Goal: Information Seeking & Learning: Learn about a topic

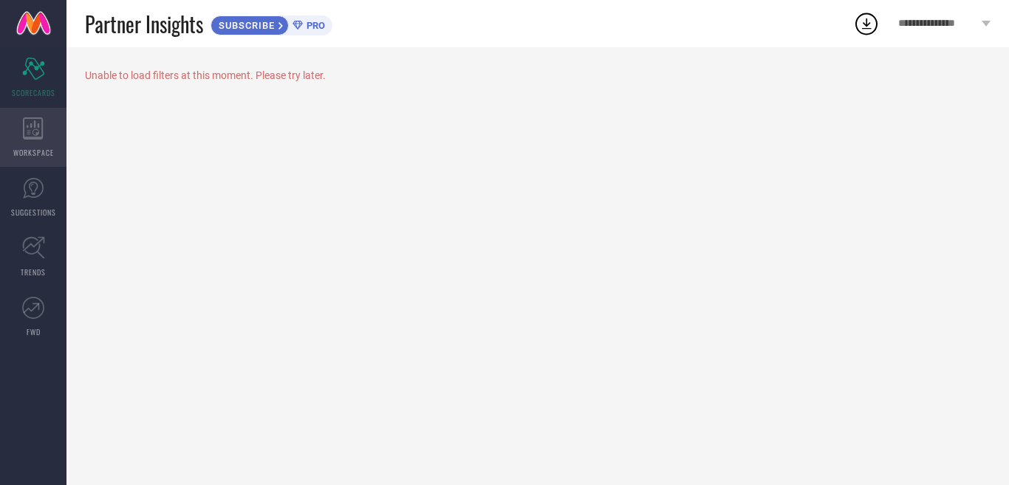
click at [45, 149] on span "WORKSPACE" at bounding box center [33, 152] width 41 height 11
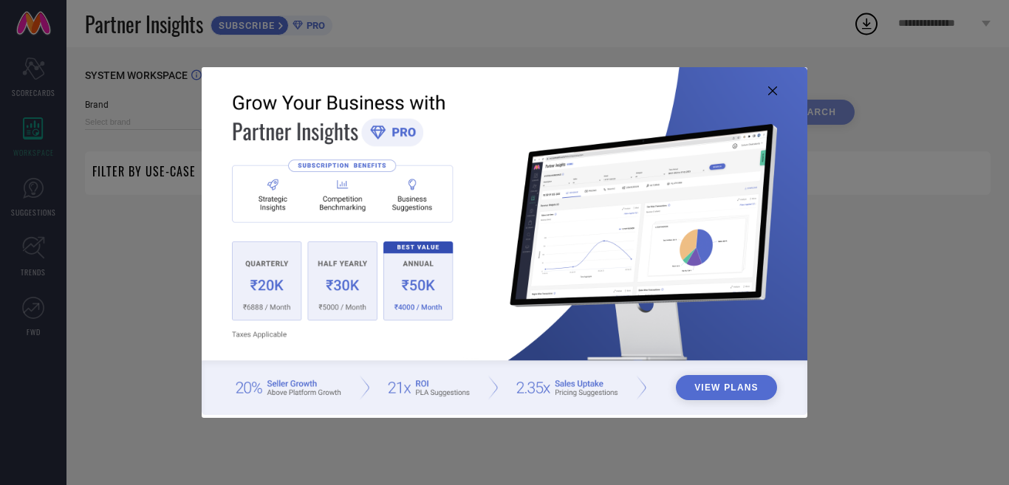
type input "1 STOP FASHION"
type input "All"
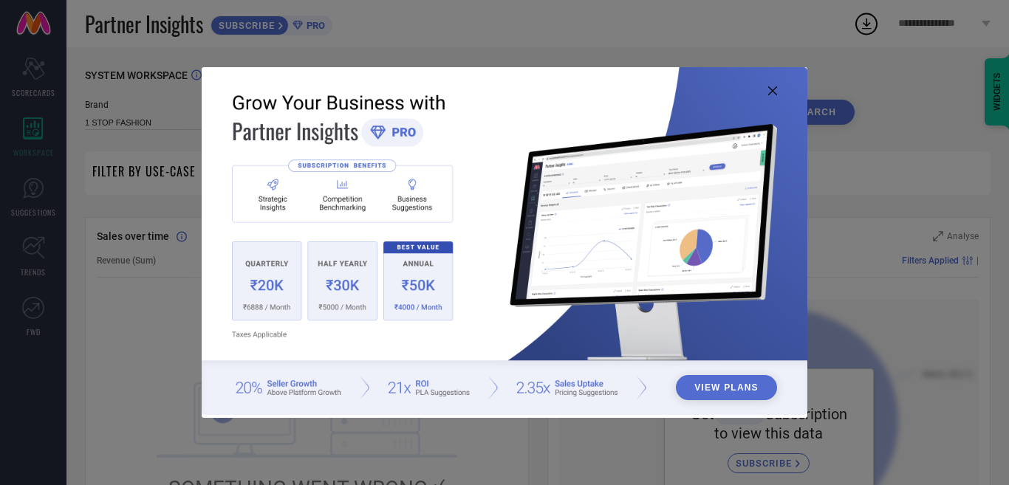
click at [772, 90] on icon at bounding box center [772, 90] width 9 height 9
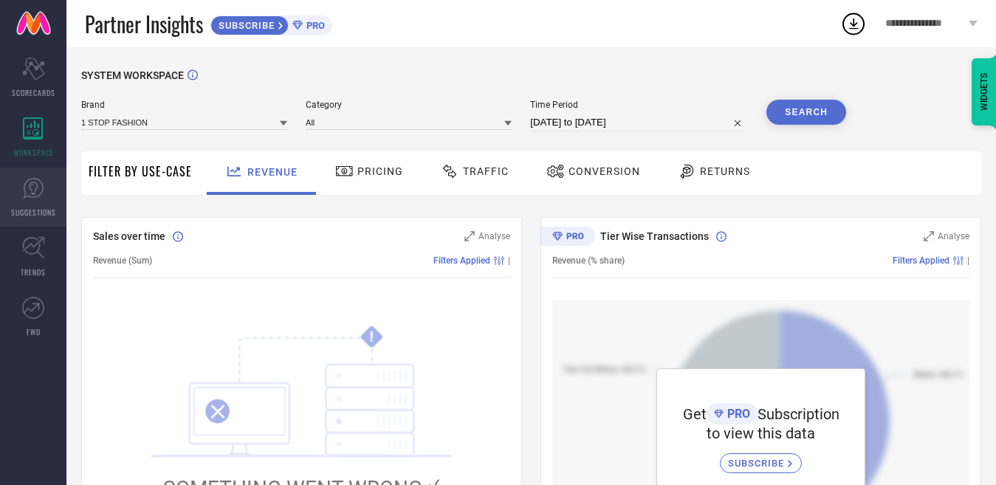
click at [22, 193] on icon at bounding box center [33, 188] width 22 height 22
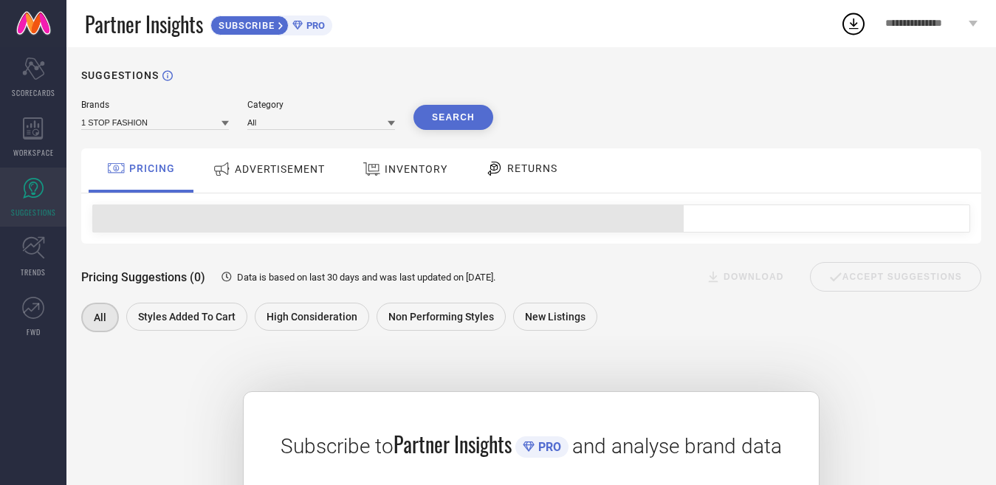
click at [278, 173] on span "ADVERTISEMENT" at bounding box center [280, 169] width 90 height 12
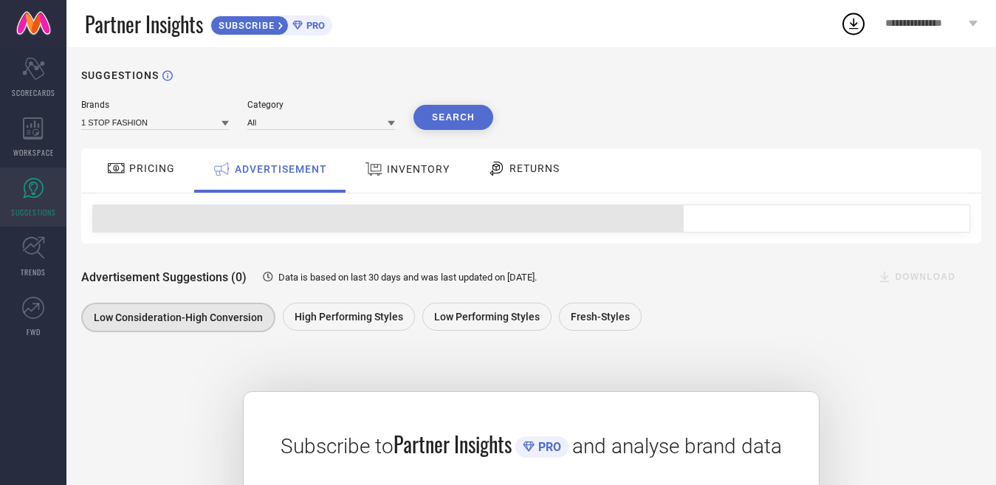
click at [389, 175] on span "INVENTORY" at bounding box center [418, 169] width 63 height 12
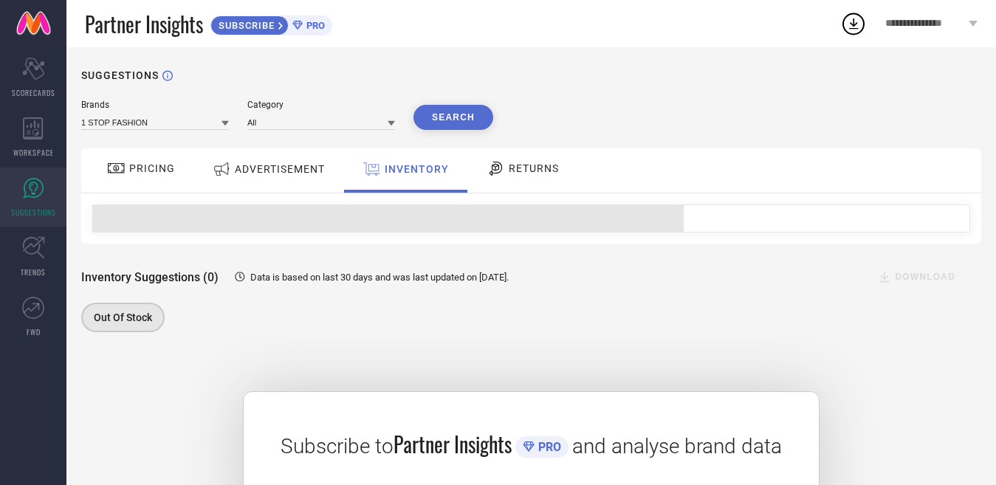
click at [495, 180] on div "RETURNS" at bounding box center [523, 168] width 80 height 25
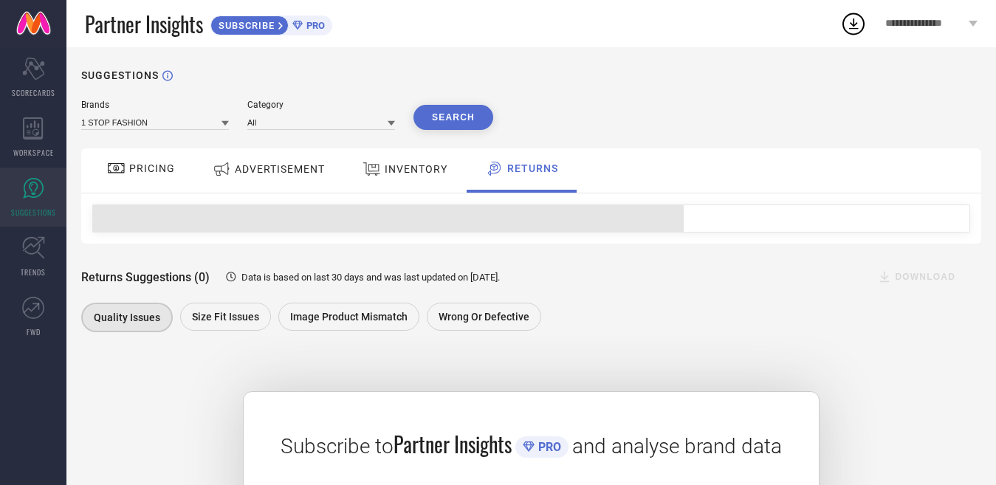
click at [404, 179] on div "INVENTORY" at bounding box center [405, 169] width 92 height 27
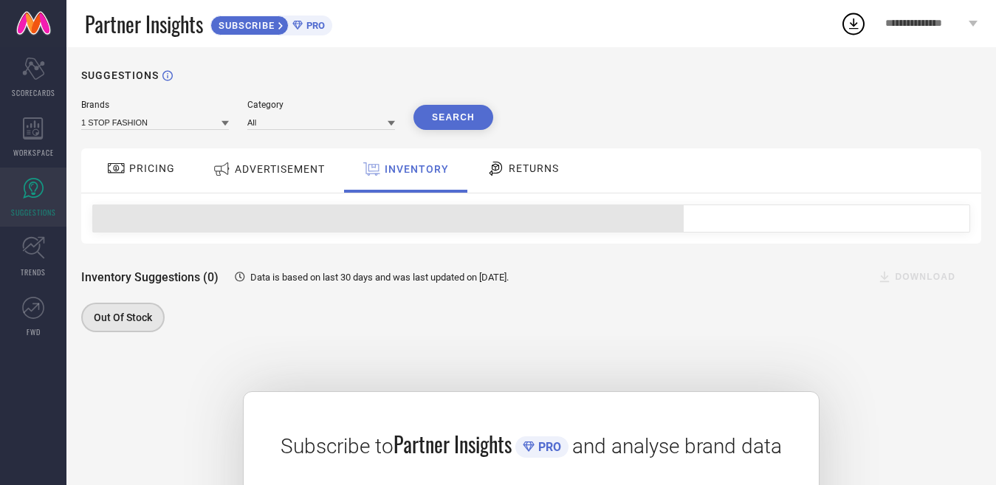
click at [249, 175] on span "ADVERTISEMENT" at bounding box center [280, 169] width 90 height 12
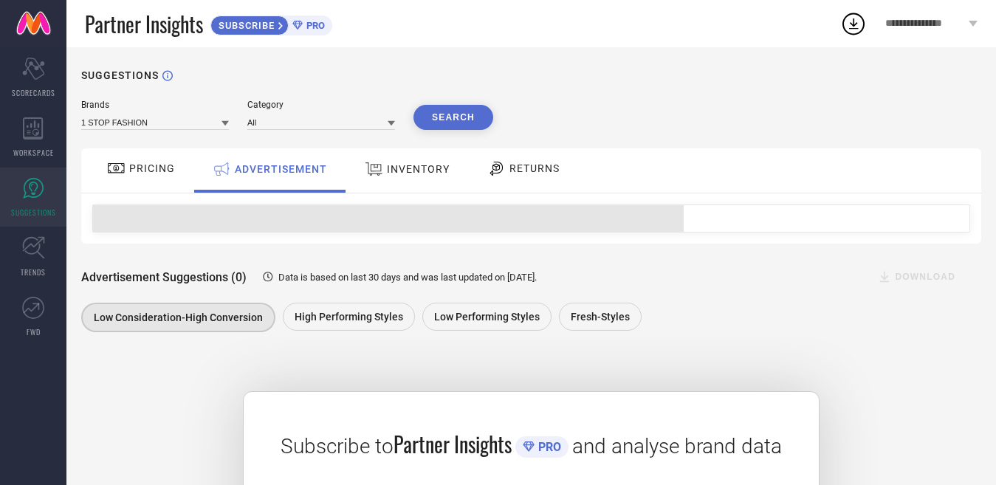
click at [161, 172] on span "PRICING" at bounding box center [152, 168] width 46 height 12
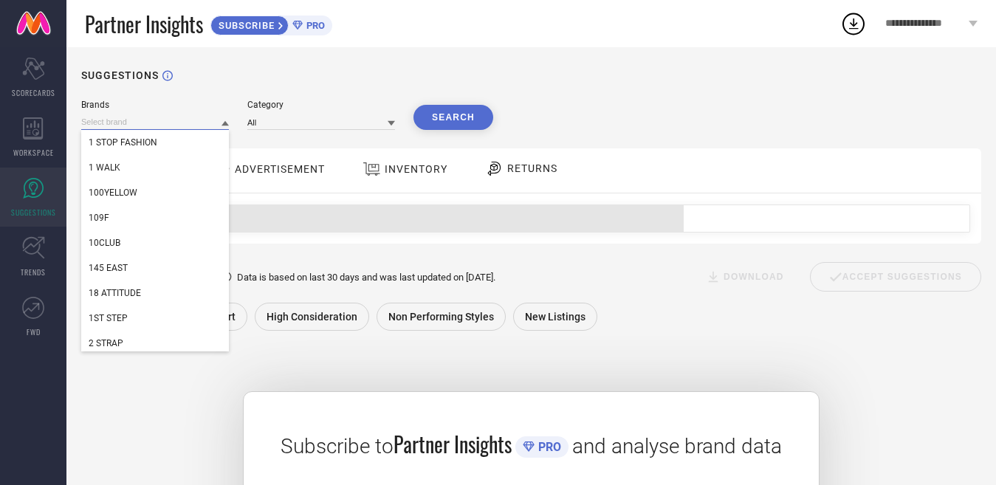
click at [122, 121] on input at bounding box center [155, 122] width 148 height 16
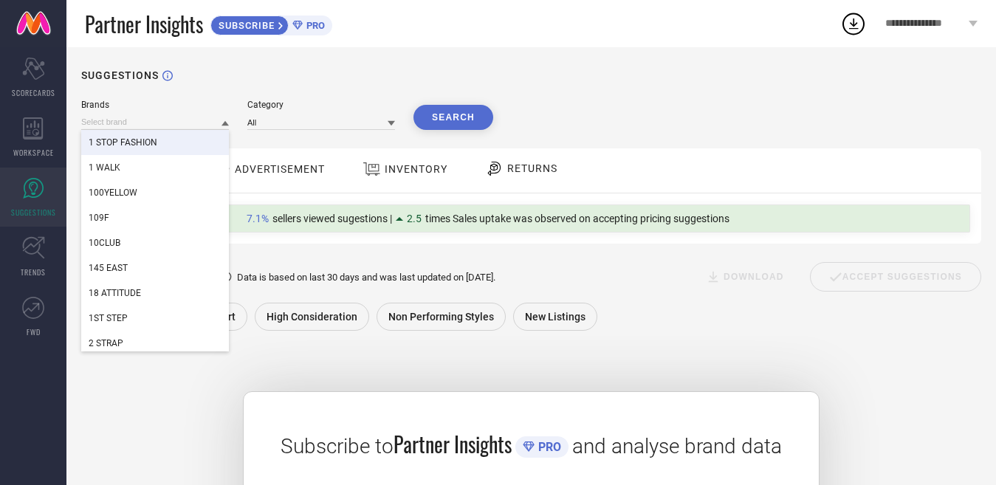
click at [131, 103] on div "Brands" at bounding box center [155, 105] width 148 height 10
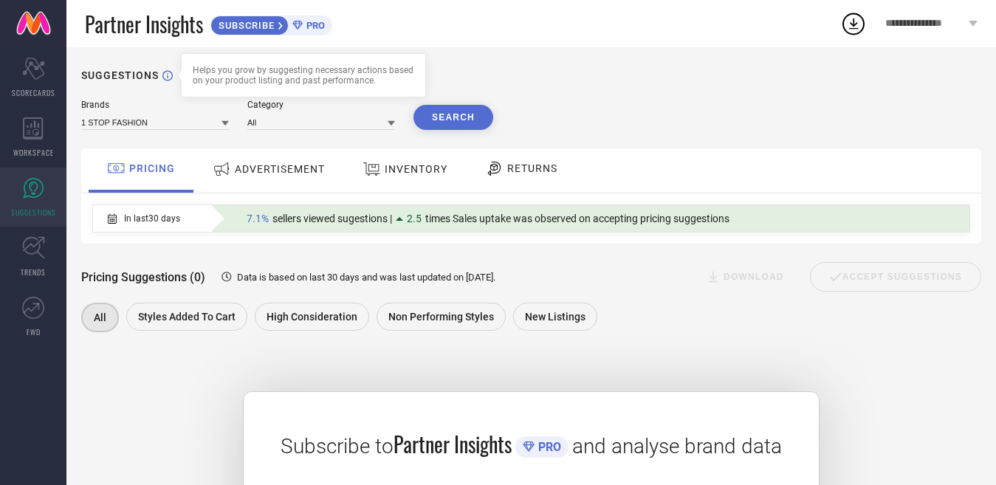
click at [169, 74] on icon at bounding box center [167, 75] width 10 height 11
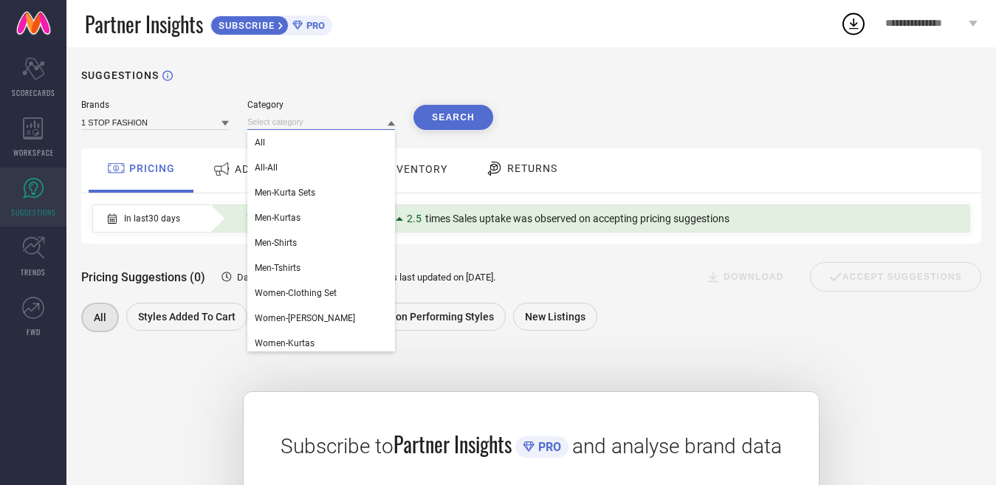
click at [294, 130] on input at bounding box center [321, 122] width 148 height 16
click at [292, 140] on div "All" at bounding box center [321, 142] width 148 height 25
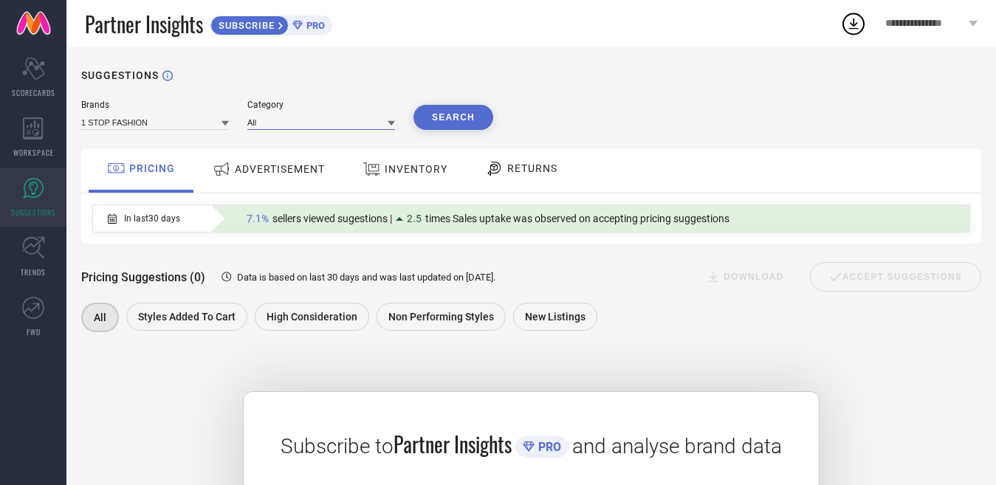
click at [291, 127] on input at bounding box center [321, 122] width 148 height 16
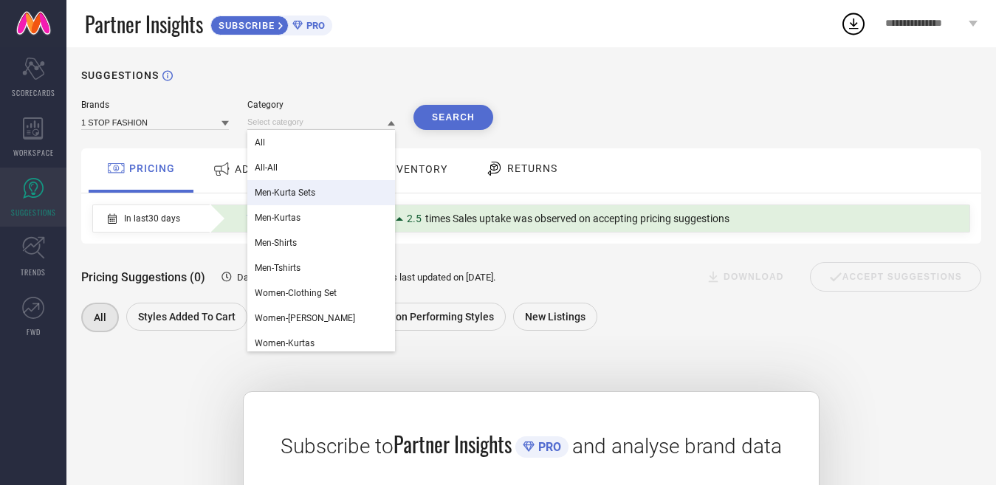
click at [301, 189] on span "Men-Kurta Sets" at bounding box center [285, 193] width 61 height 10
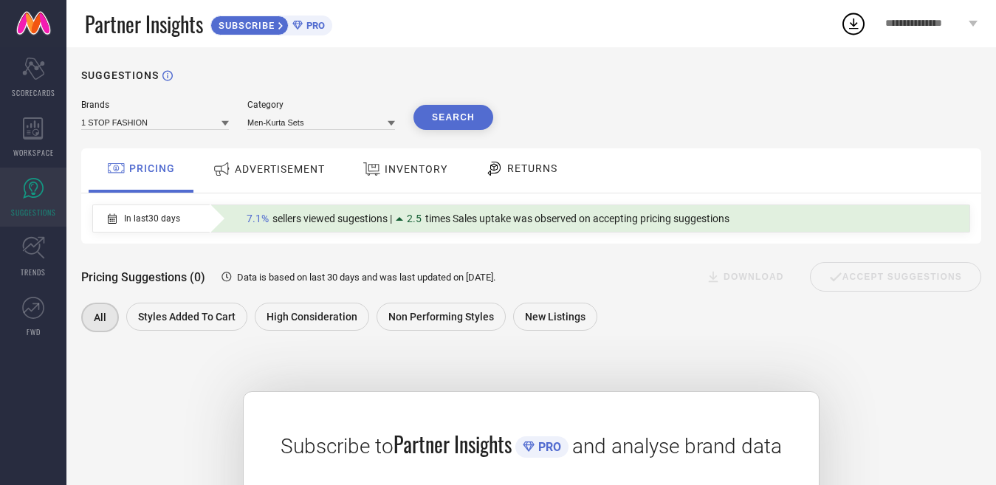
click at [466, 119] on button "Search" at bounding box center [453, 117] width 80 height 25
click at [324, 170] on span "ADVERTISEMENT" at bounding box center [280, 169] width 90 height 12
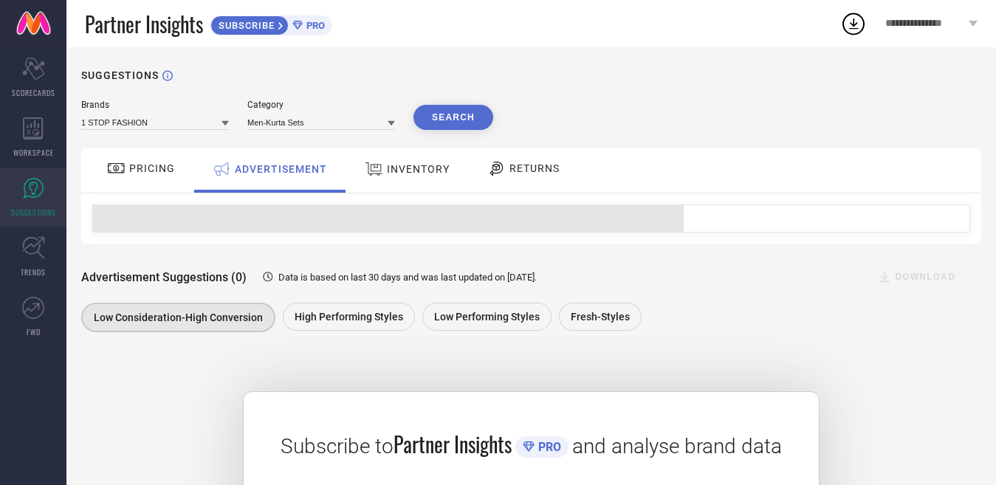
click at [385, 171] on div at bounding box center [376, 168] width 22 height 19
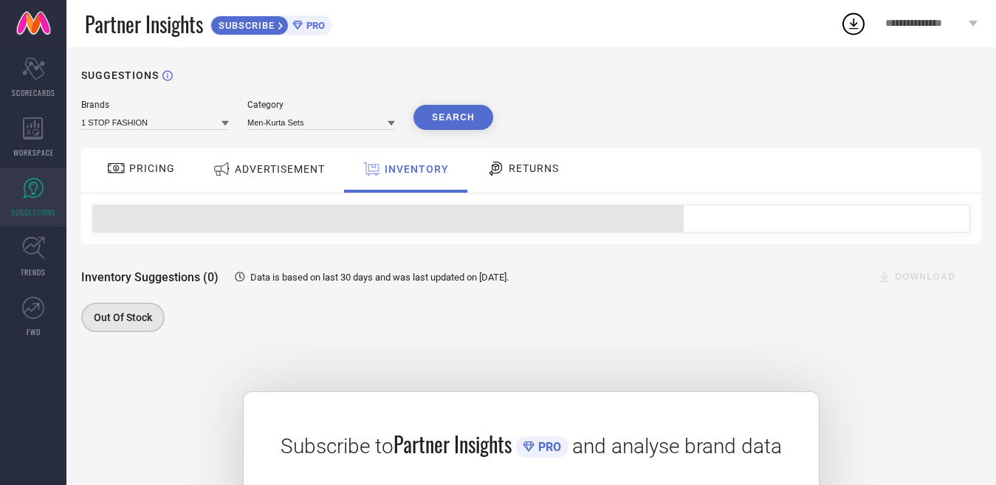
click at [527, 174] on span "RETURNS" at bounding box center [534, 168] width 50 height 12
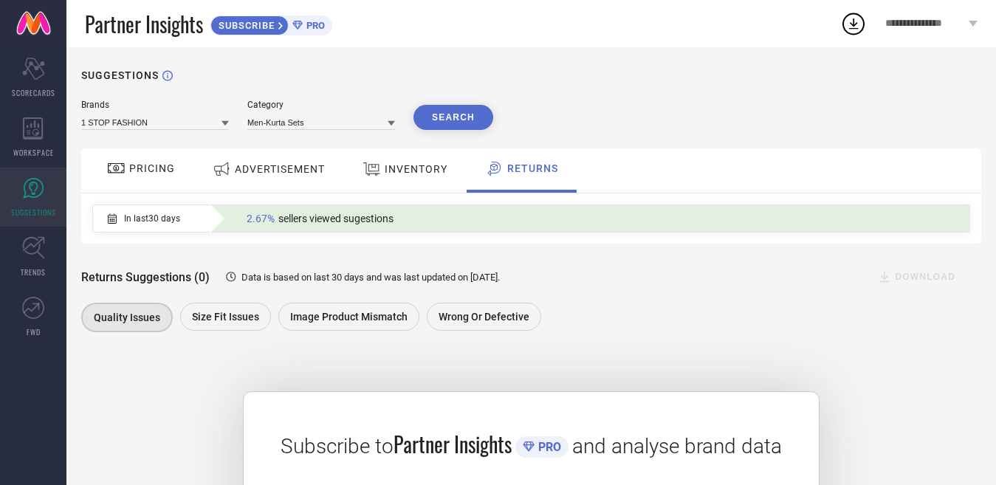
click at [280, 186] on div "ADVERTISEMENT" at bounding box center [268, 170] width 149 height 44
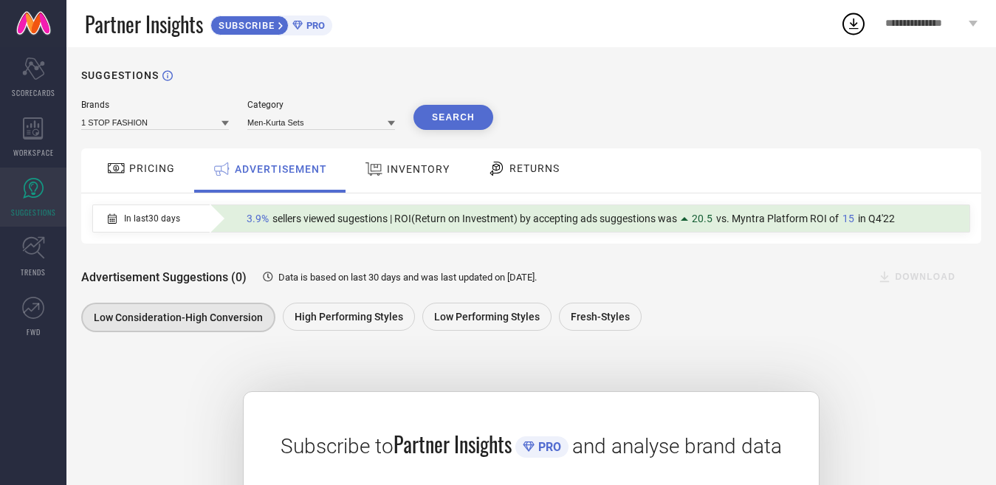
click at [161, 160] on div "PRICING" at bounding box center [140, 168] width 75 height 25
